Goal: Navigation & Orientation: Find specific page/section

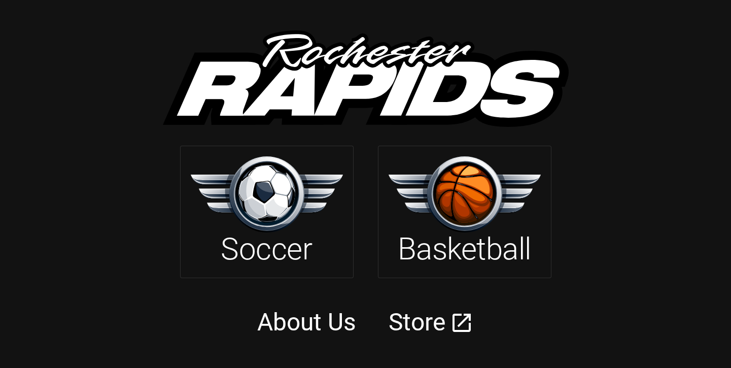
click at [433, 214] on img at bounding box center [464, 194] width 152 height 76
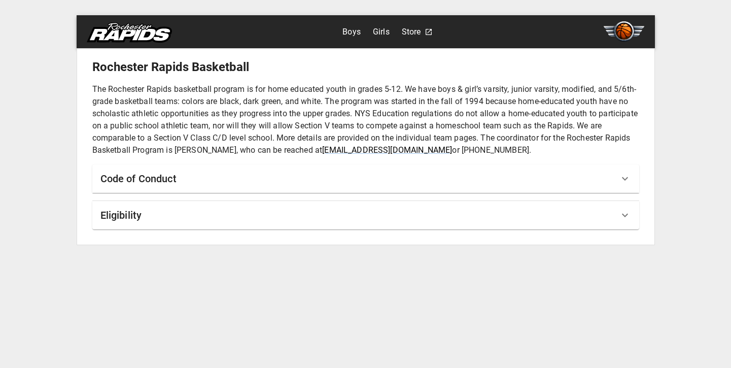
click at [155, 219] on div "Eligibility" at bounding box center [359, 215] width 518 height 16
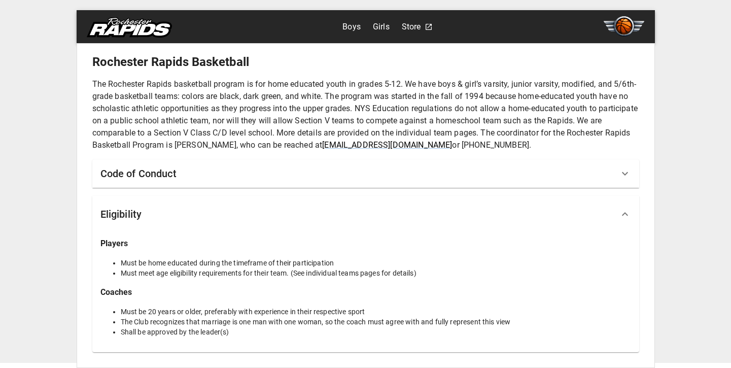
scroll to position [5, 0]
click at [356, 29] on link "Boys" at bounding box center [351, 27] width 18 height 16
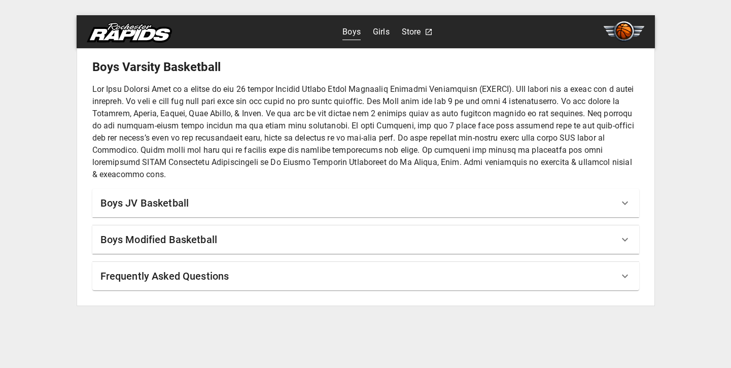
click at [168, 207] on h6 "Boys JV Basketball" at bounding box center [144, 203] width 89 height 16
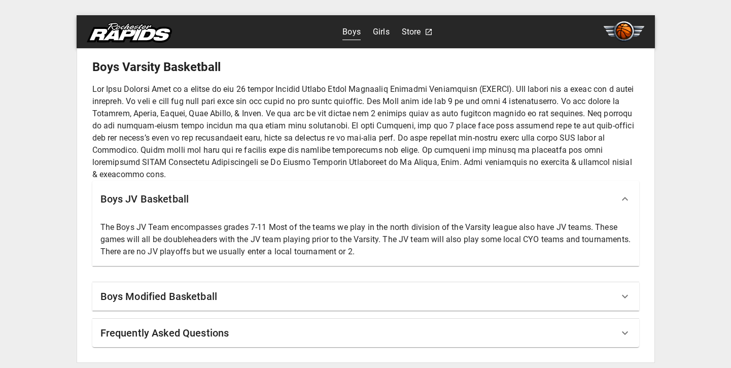
click at [170, 201] on h6 "Boys JV Basketball" at bounding box center [144, 199] width 89 height 16
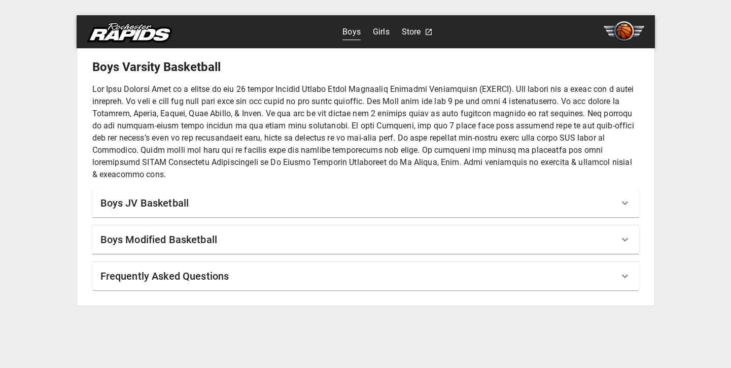
click at [162, 239] on h6 "Boys Modified Basketball" at bounding box center [158, 239] width 117 height 16
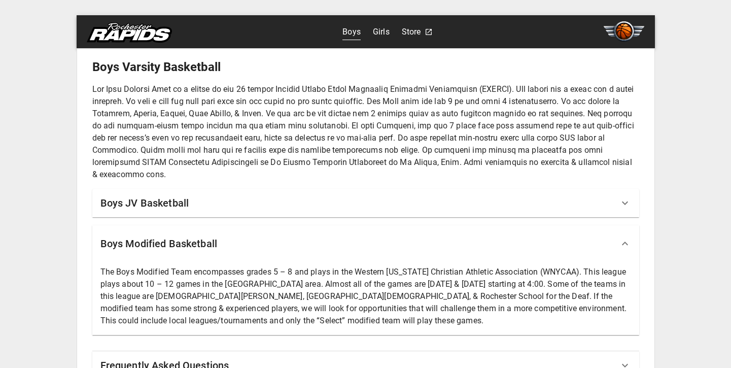
click at [160, 245] on h6 "Boys Modified Basketball" at bounding box center [158, 243] width 117 height 16
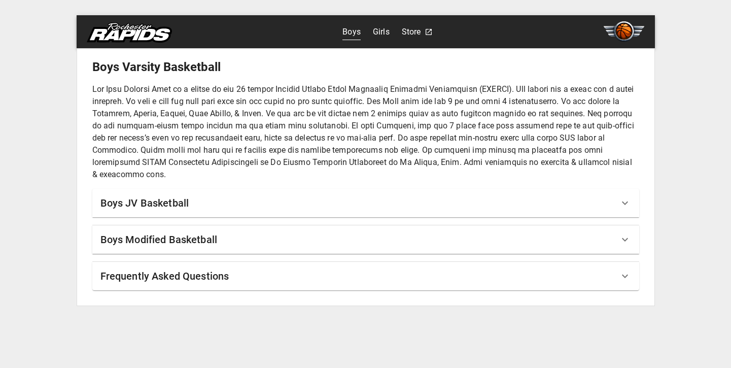
click at [408, 32] on link "Store" at bounding box center [411, 32] width 19 height 16
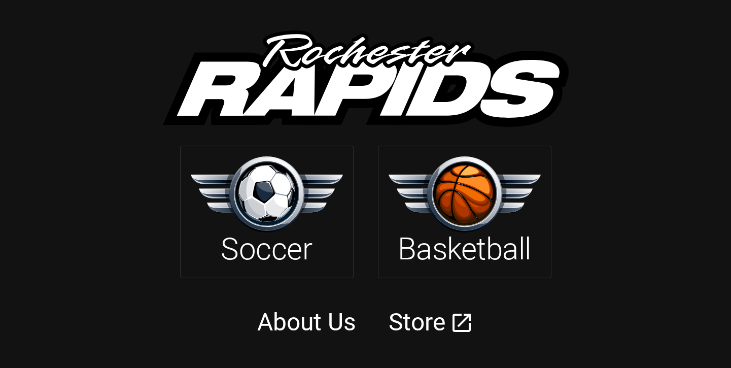
click at [307, 326] on link "About Us" at bounding box center [306, 321] width 99 height 29
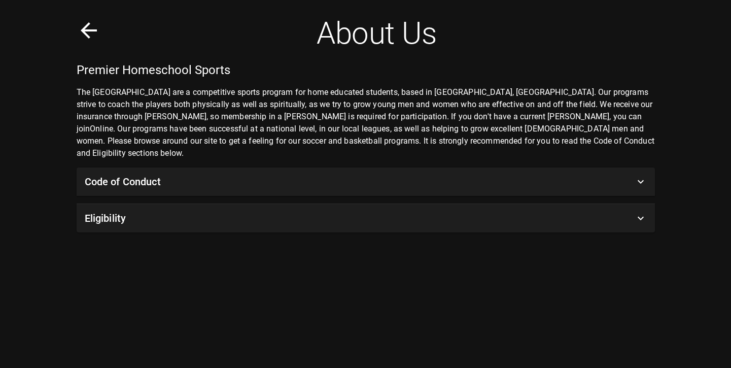
click at [158, 173] on h6 "Code of Conduct" at bounding box center [123, 181] width 76 height 16
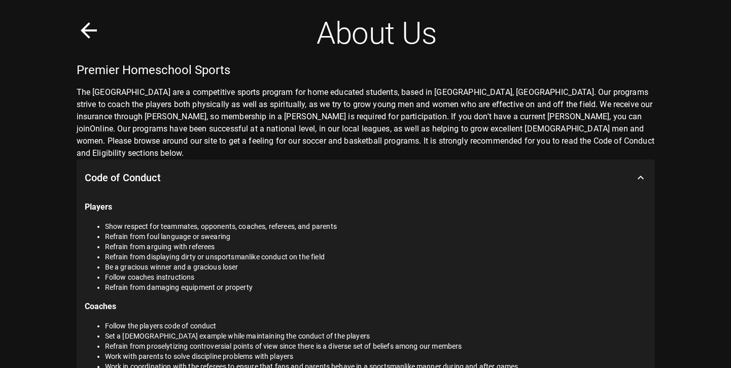
click at [89, 24] on icon at bounding box center [89, 30] width 16 height 16
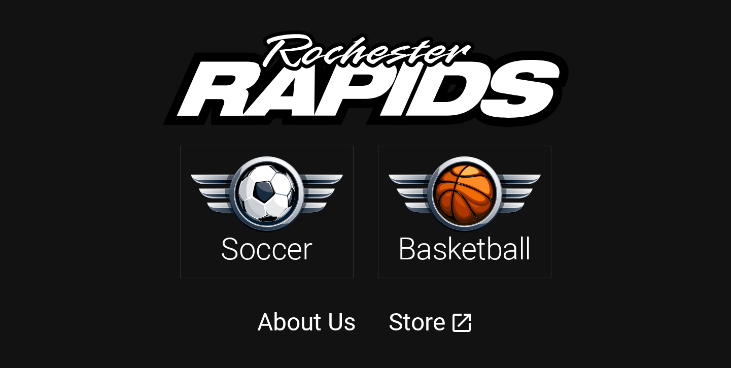
click at [302, 230] on img at bounding box center [267, 194] width 152 height 76
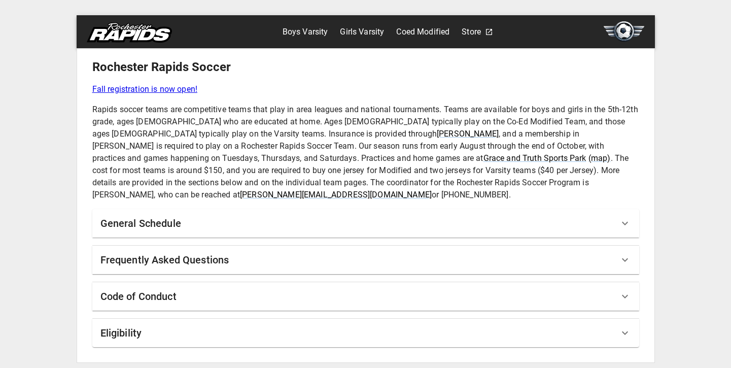
click at [213, 215] on div "General Schedule" at bounding box center [359, 223] width 518 height 16
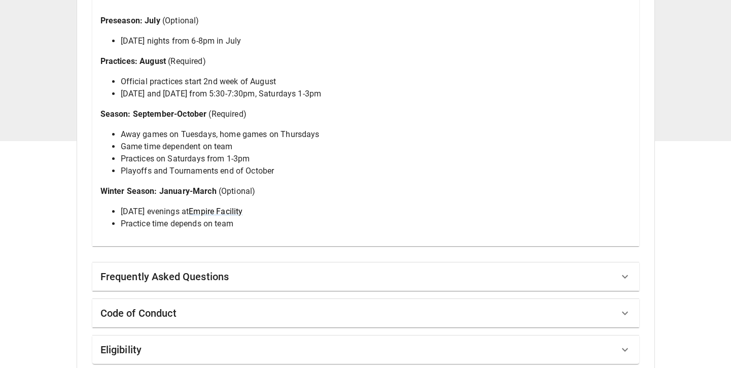
scroll to position [226, 0]
click at [240, 207] on link "Empire Facility" at bounding box center [216, 212] width 54 height 10
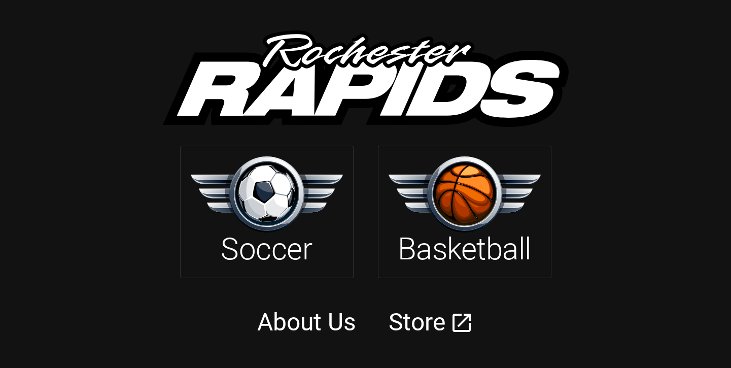
click at [464, 246] on h2 "Basketball" at bounding box center [464, 249] width 133 height 37
